Goal: Information Seeking & Learning: Check status

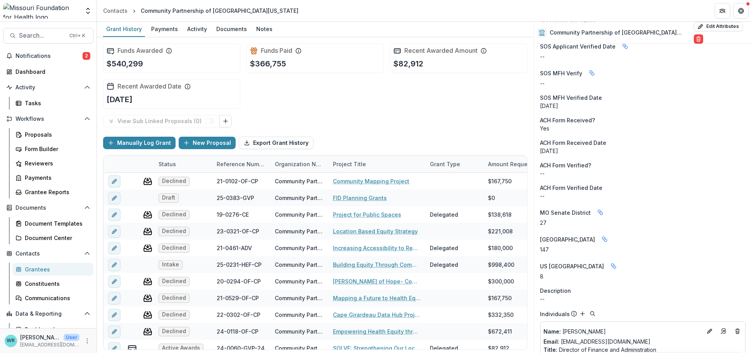
scroll to position [1034, 0]
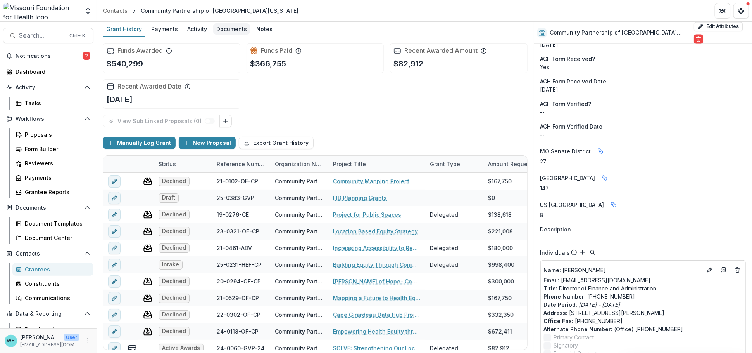
click at [223, 30] on div "Documents" at bounding box center [231, 28] width 37 height 11
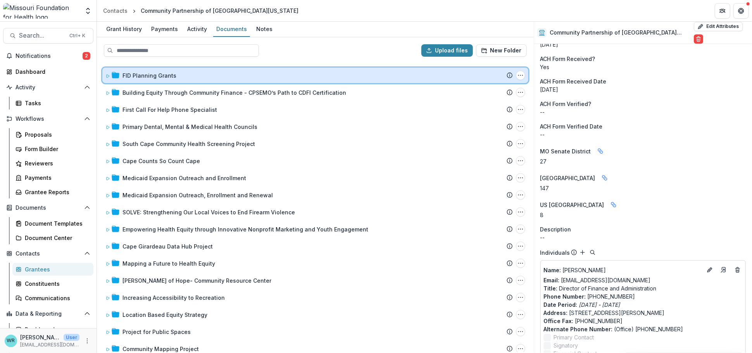
click at [106, 74] on icon at bounding box center [107, 76] width 5 height 5
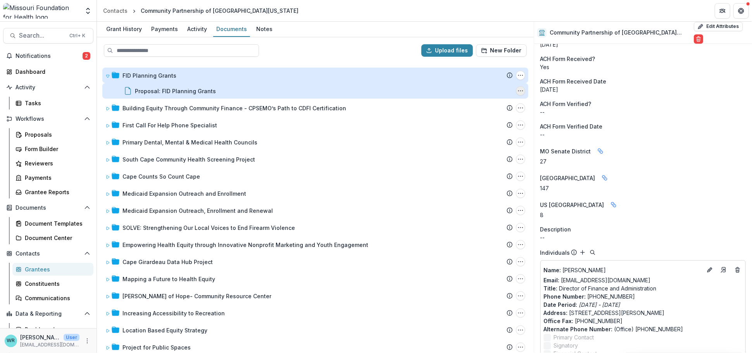
click at [521, 90] on icon "Proposal: FID Planning Grants Options" at bounding box center [521, 91] width 6 height 6
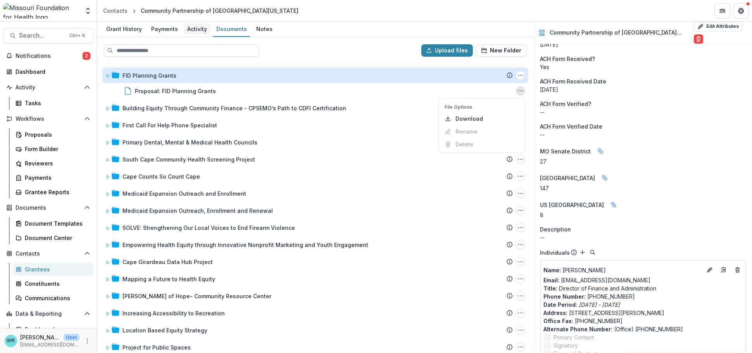
click at [187, 29] on div "Activity" at bounding box center [197, 28] width 26 height 11
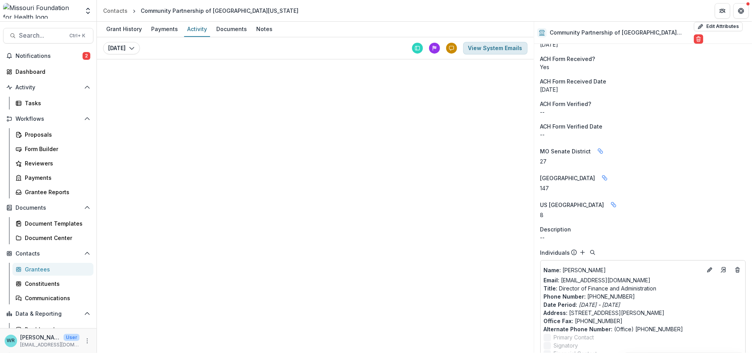
click at [509, 46] on button "View System Emails" at bounding box center [495, 48] width 64 height 12
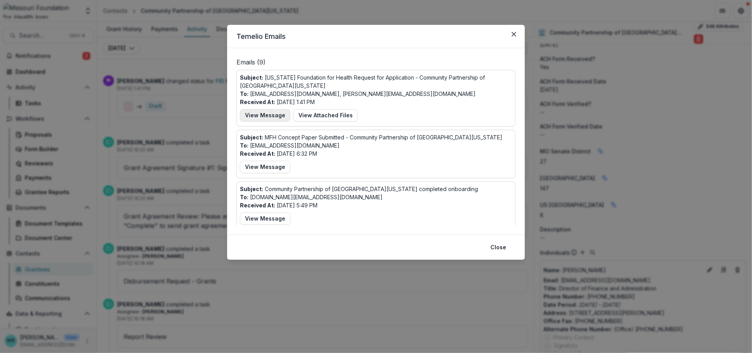
click at [269, 118] on button "View Message" at bounding box center [265, 115] width 50 height 12
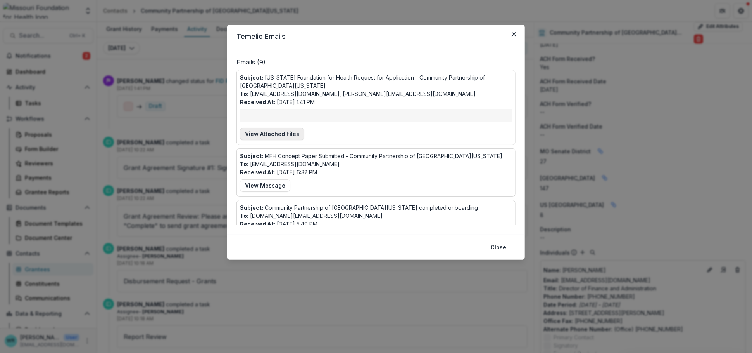
click at [282, 136] on button "View Attached Files" at bounding box center [272, 134] width 64 height 12
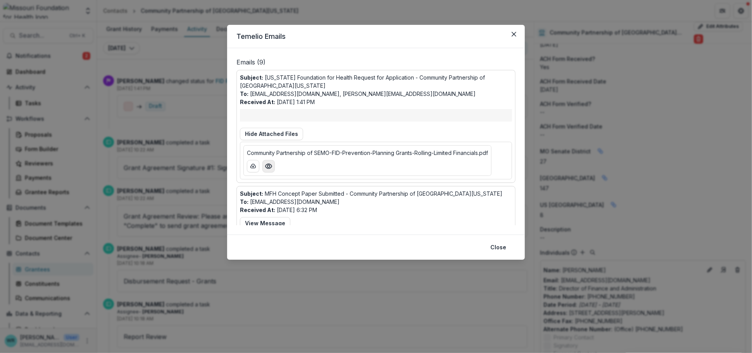
click at [269, 167] on circle "Preview Community Partnership of SEMO-FID-Prevention-Planning Grants-Rolling-Li…" at bounding box center [269, 166] width 2 height 2
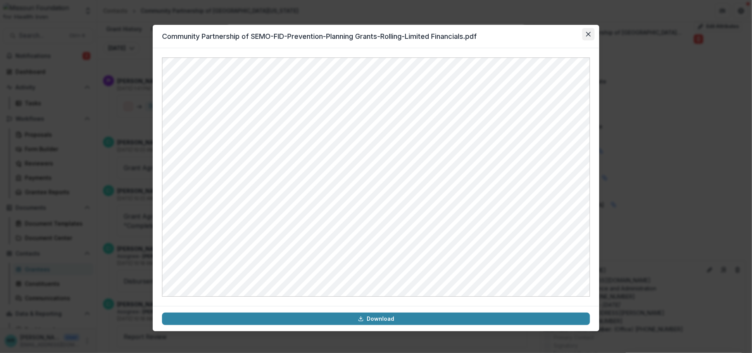
click at [591, 36] on button "Close" at bounding box center [589, 34] width 12 height 12
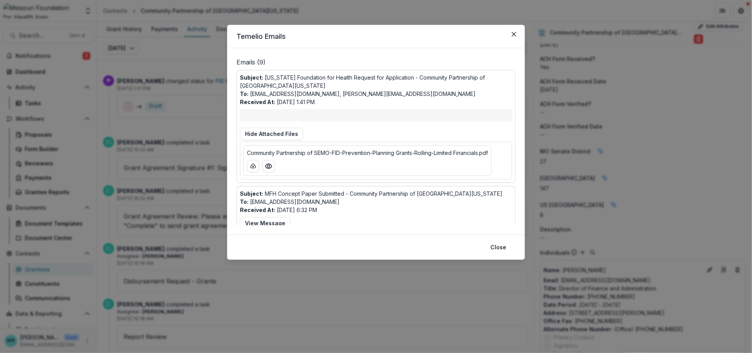
click at [334, 104] on div "Subject: Missouri Foundation for Health Request for Application - Community Par…" at bounding box center [376, 126] width 272 height 106
click at [426, 116] on div at bounding box center [376, 115] width 272 height 12
click at [439, 102] on div "Subject: Missouri Foundation for Health Request for Application - Community Par…" at bounding box center [376, 126] width 272 height 106
click at [429, 100] on div "Subject: Missouri Foundation for Health Request for Application - Community Par…" at bounding box center [376, 126] width 272 height 106
drag, startPoint x: 498, startPoint y: 246, endPoint x: 413, endPoint y: 230, distance: 86.0
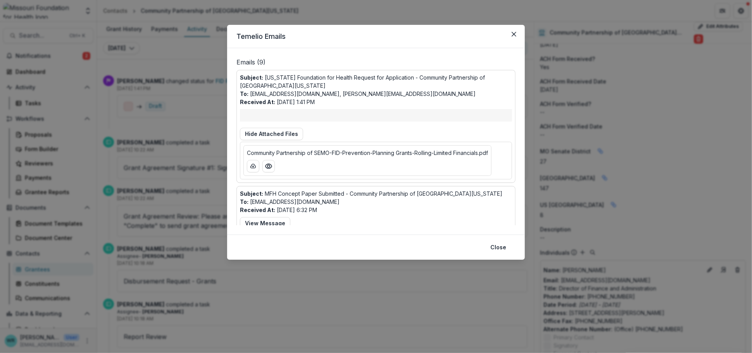
click at [498, 246] on button "Close" at bounding box center [498, 247] width 25 height 12
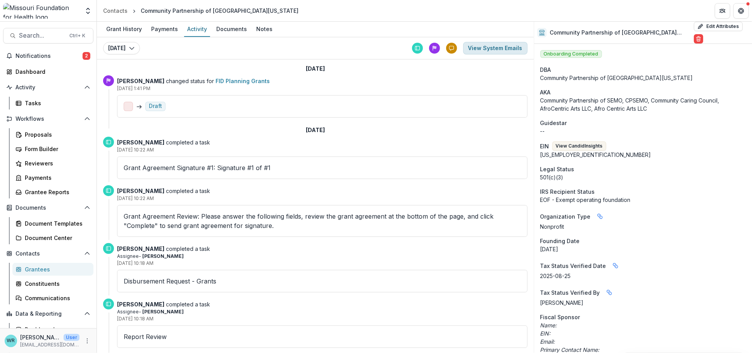
click at [489, 46] on button "View System Emails" at bounding box center [495, 48] width 64 height 12
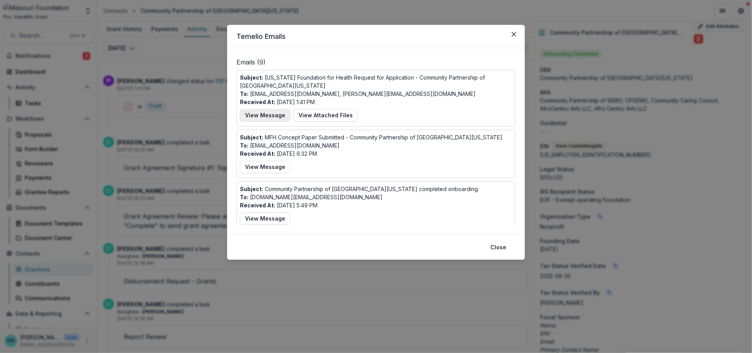
click at [266, 115] on button "View Message" at bounding box center [265, 115] width 50 height 12
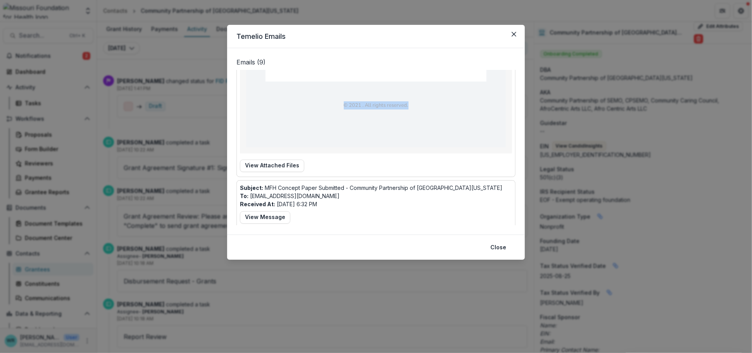
scroll to position [463, 0]
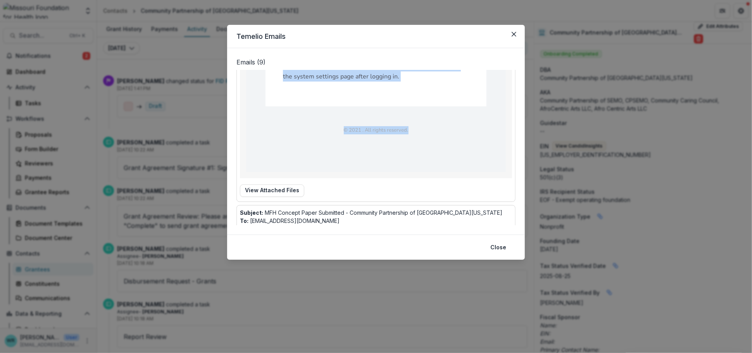
drag, startPoint x: 643, startPoint y: 9, endPoint x: 462, endPoint y: 130, distance: 217.8
copy div "Loremip: Dolorsit Ametconsec adi Elitse Doeiusm tem Incididuntu - Laboreetd Mag…"
click at [515, 34] on icon "Close" at bounding box center [514, 34] width 5 height 5
